Goal: Task Accomplishment & Management: Use online tool/utility

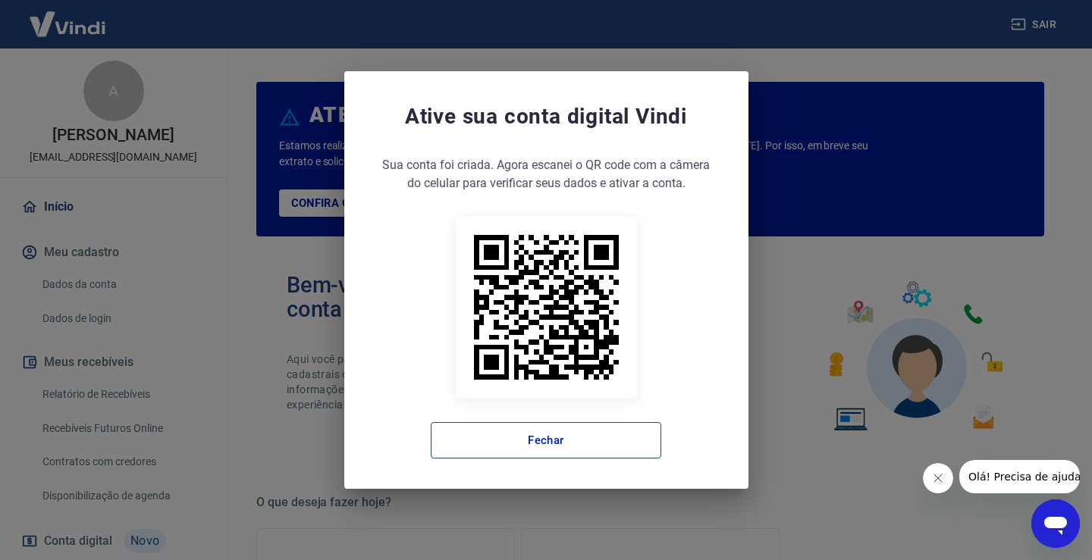
click at [580, 450] on button "Fechar" at bounding box center [546, 440] width 230 height 36
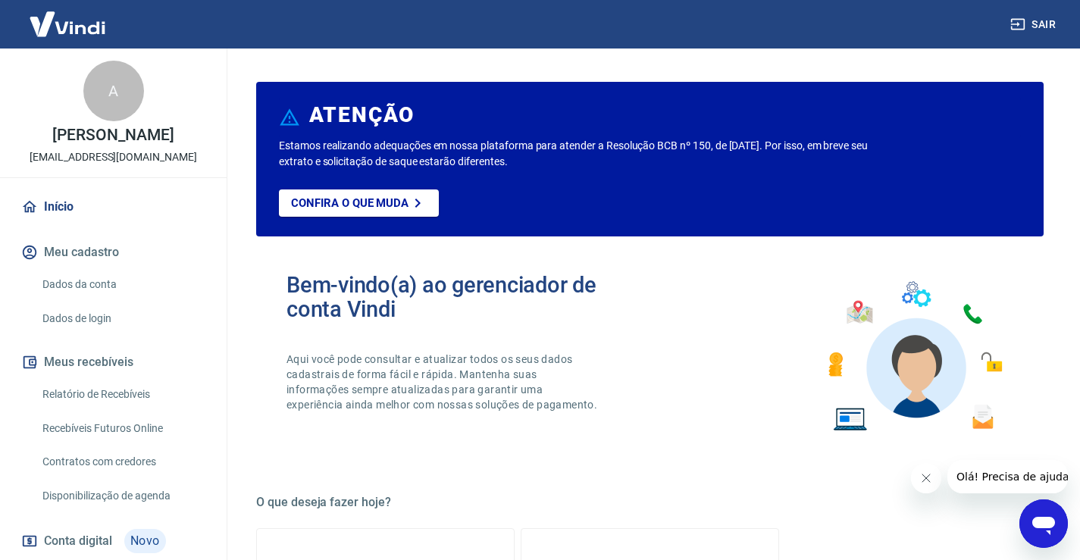
click at [115, 410] on link "Relatório de Recebíveis" at bounding box center [122, 394] width 172 height 31
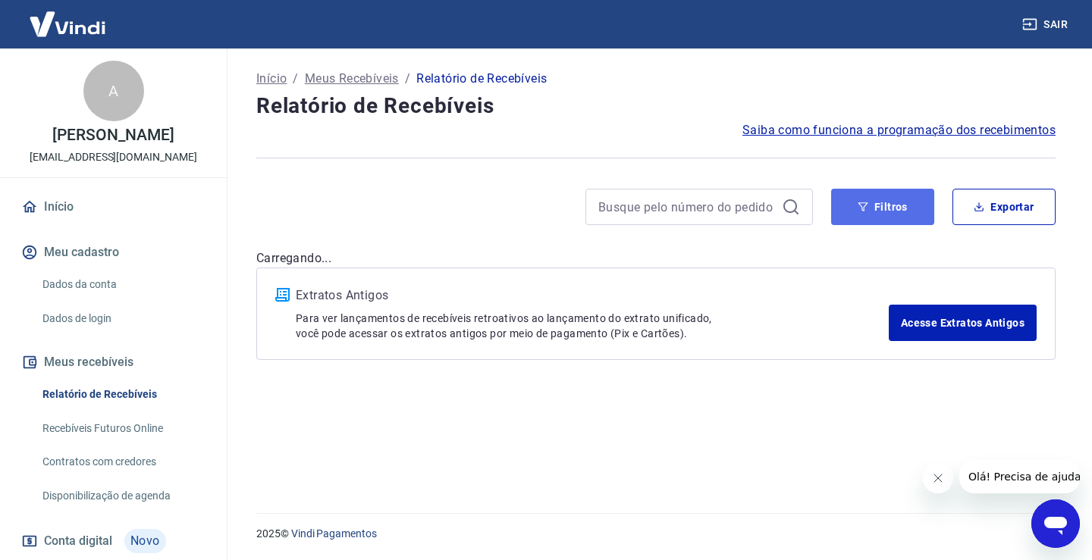
click at [913, 201] on button "Filtros" at bounding box center [882, 207] width 103 height 36
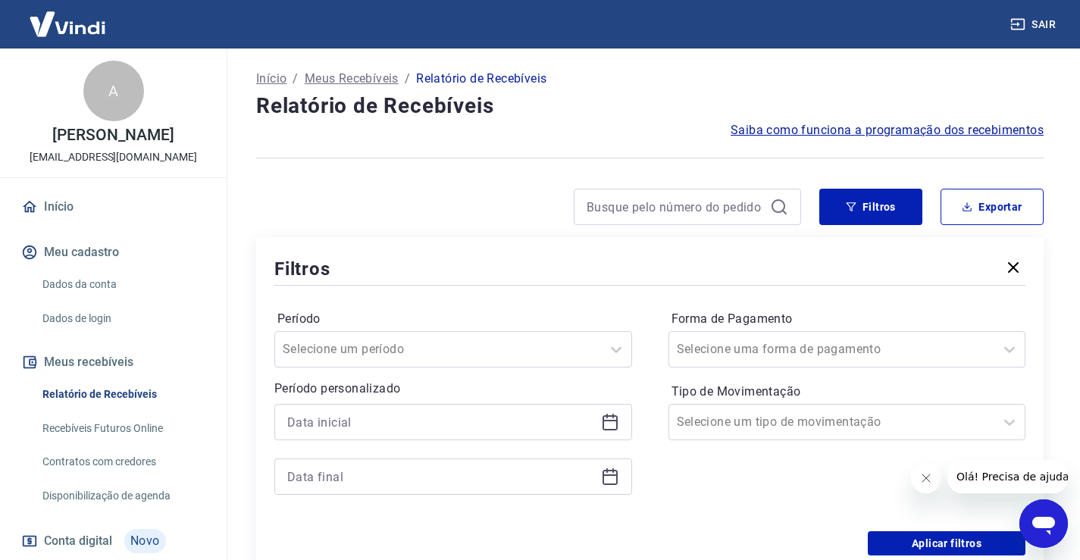
click at [349, 434] on div at bounding box center [453, 422] width 358 height 36
click at [351, 427] on input at bounding box center [441, 422] width 308 height 23
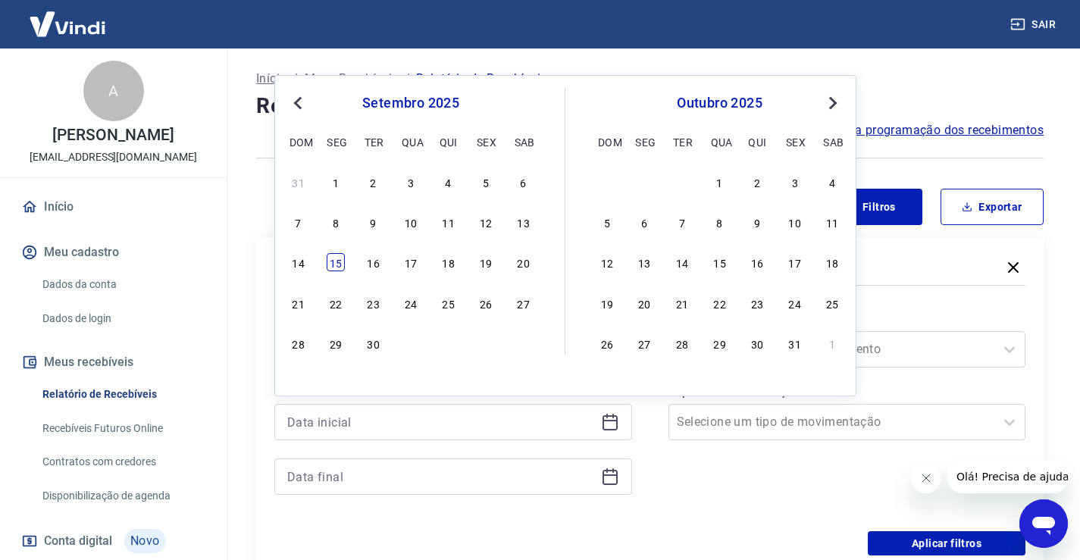
click at [334, 263] on div "15" at bounding box center [336, 262] width 18 height 18
type input "[DATE]"
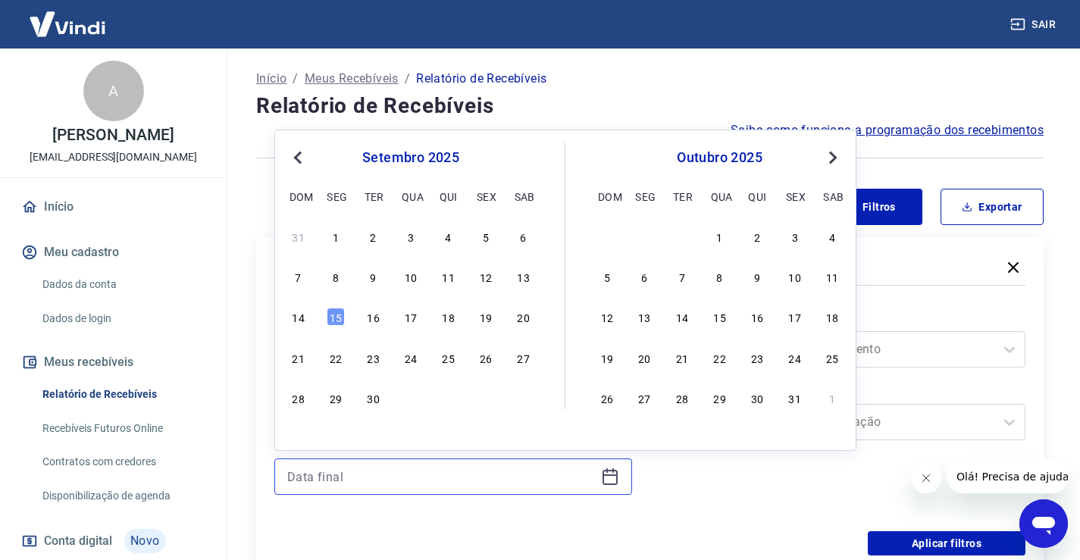
click at [350, 475] on input at bounding box center [441, 476] width 308 height 23
drag, startPoint x: 339, startPoint y: 318, endPoint x: 882, endPoint y: 250, distance: 547.0
click at [341, 318] on div "15" at bounding box center [336, 317] width 18 height 18
type input "[DATE]"
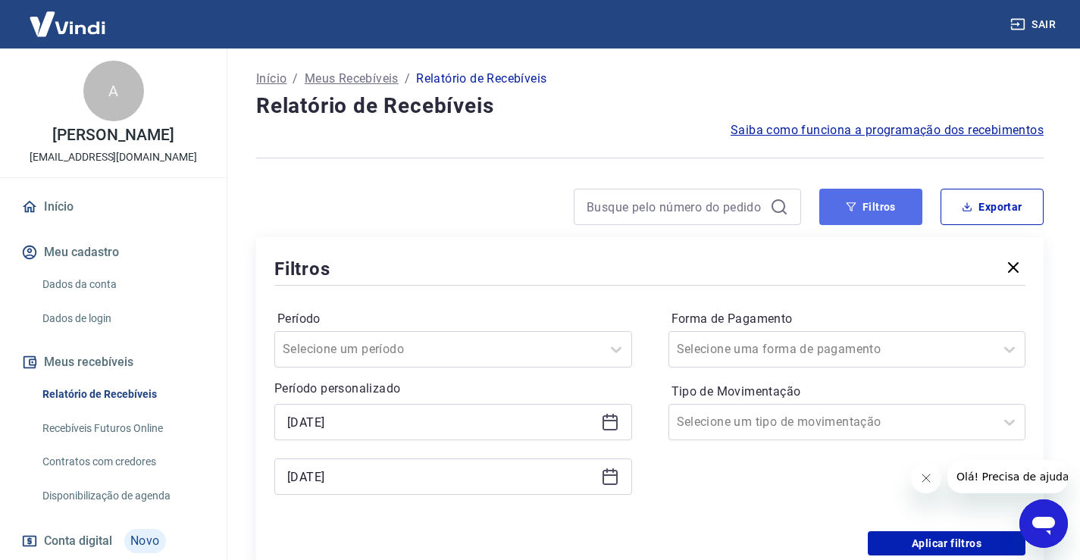
click at [884, 211] on button "Filtros" at bounding box center [870, 207] width 103 height 36
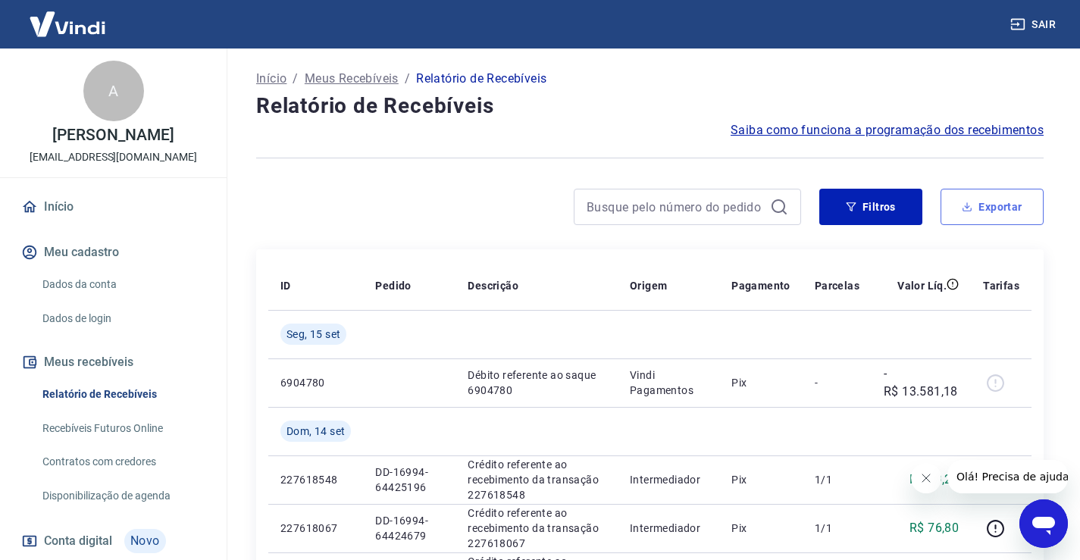
click at [993, 211] on button "Exportar" at bounding box center [992, 207] width 103 height 36
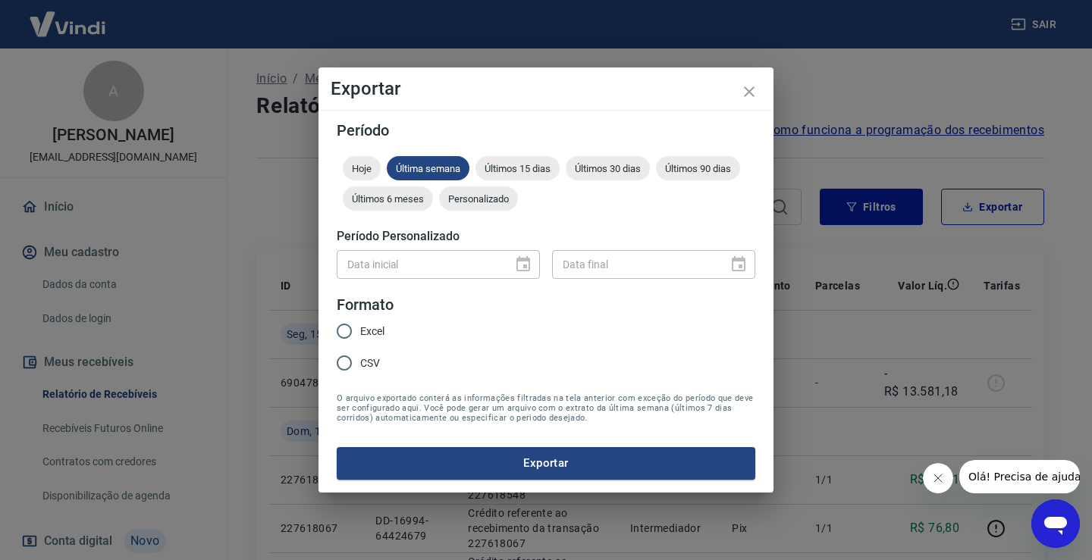
click at [351, 362] on input "CSV" at bounding box center [344, 363] width 32 height 32
radio input "true"
click at [520, 461] on button "Exportar" at bounding box center [546, 463] width 418 height 32
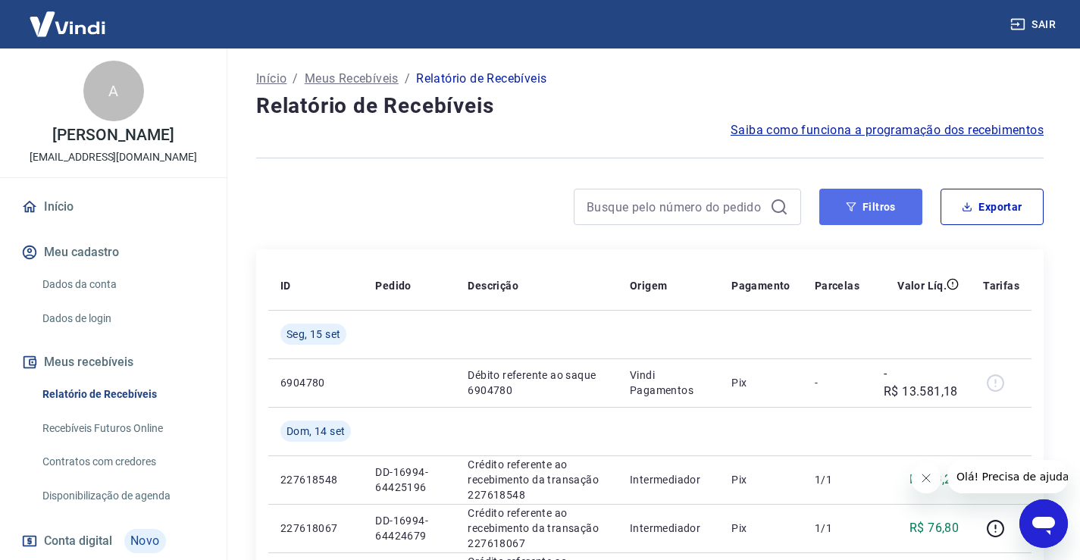
click at [861, 202] on button "Filtros" at bounding box center [870, 207] width 103 height 36
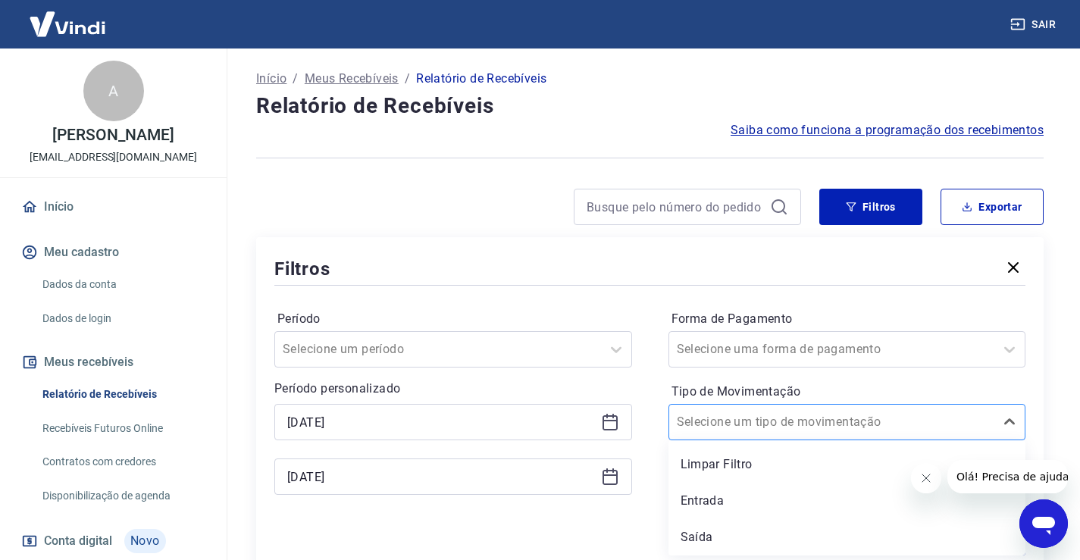
click at [775, 423] on input "Tipo de Movimentação" at bounding box center [753, 422] width 153 height 18
click at [717, 499] on div "Entrada" at bounding box center [848, 501] width 358 height 30
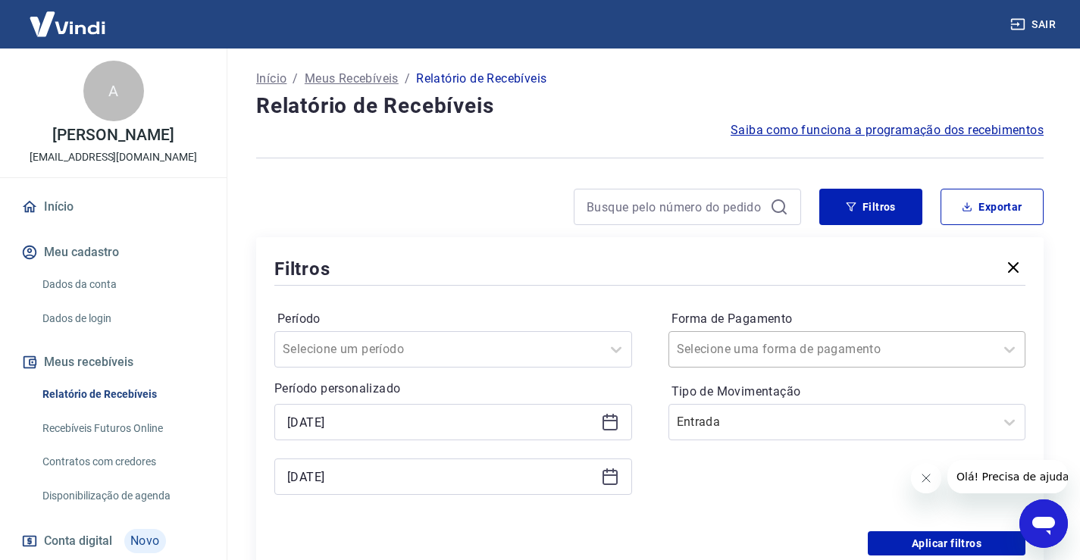
click at [749, 358] on div at bounding box center [832, 349] width 311 height 21
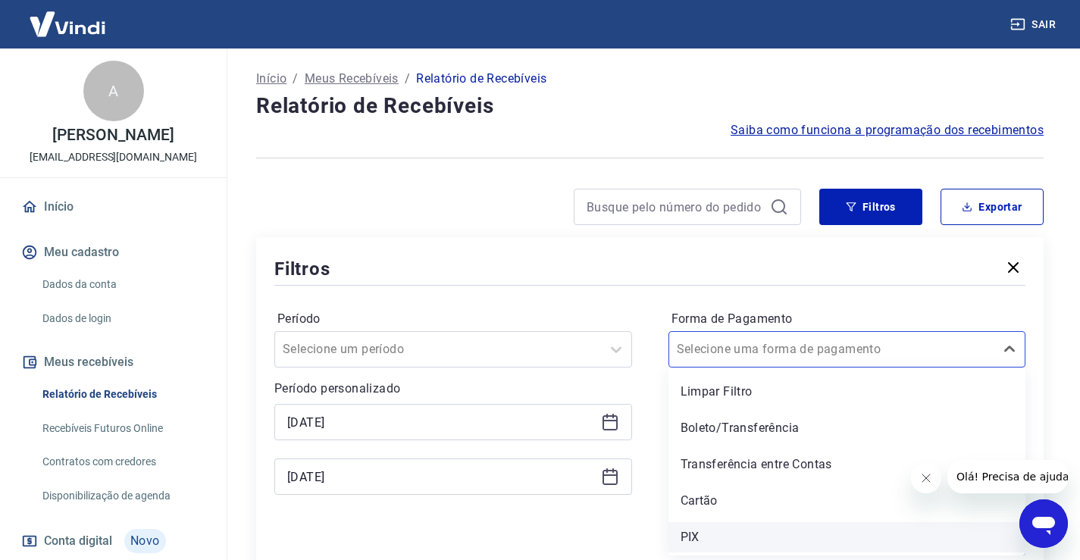
click at [711, 532] on div "PIX" at bounding box center [848, 537] width 358 height 30
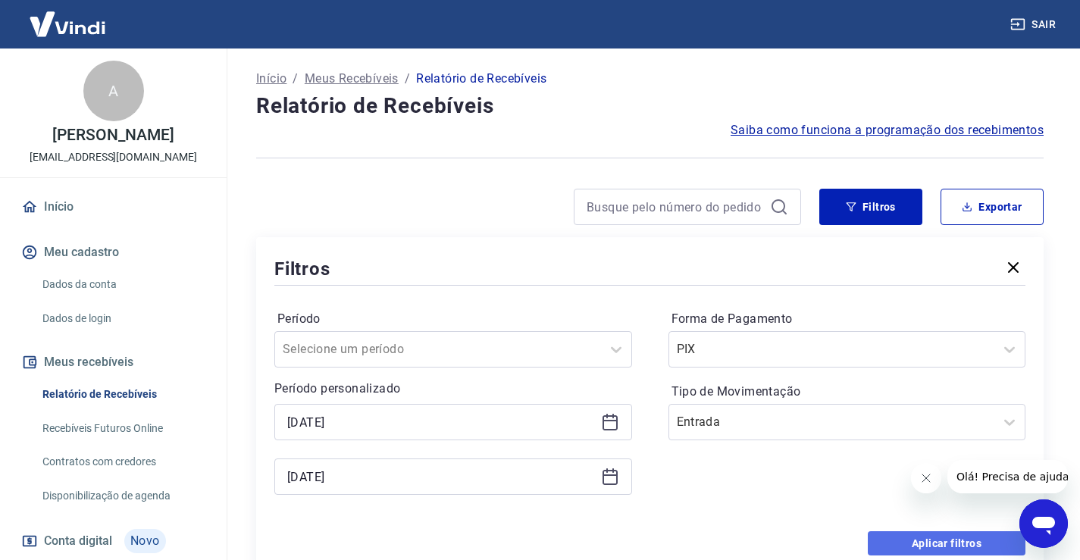
click at [894, 547] on button "Aplicar filtros" at bounding box center [947, 543] width 158 height 24
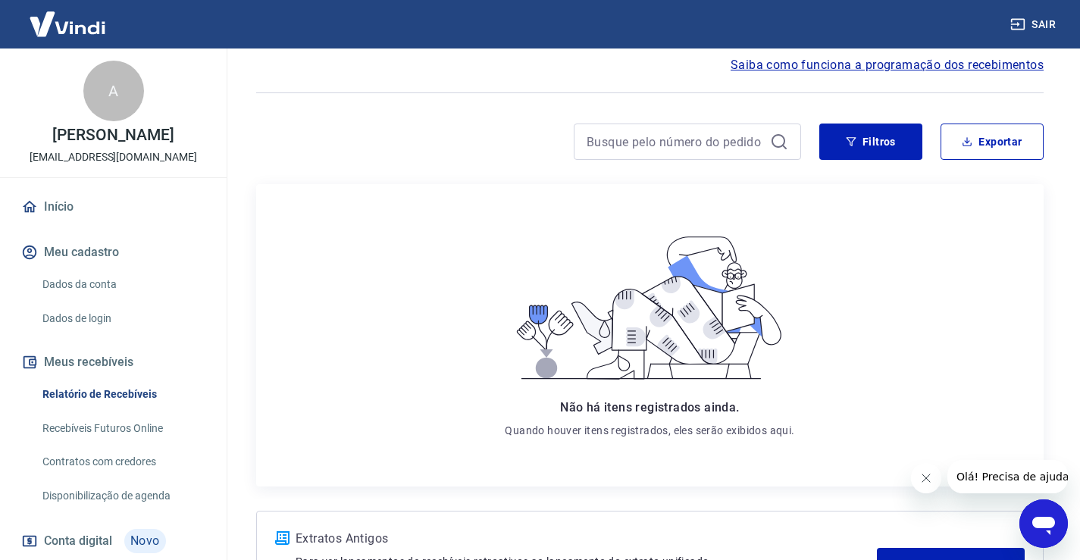
scroll to position [152, 0]
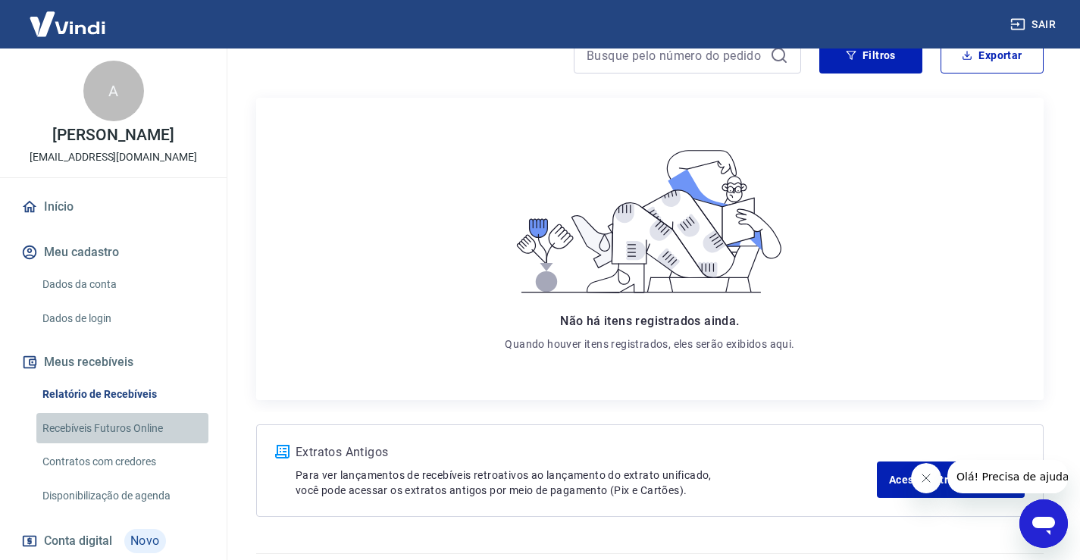
click at [133, 441] on link "Recebíveis Futuros Online" at bounding box center [122, 428] width 172 height 31
